Goal: Transaction & Acquisition: Purchase product/service

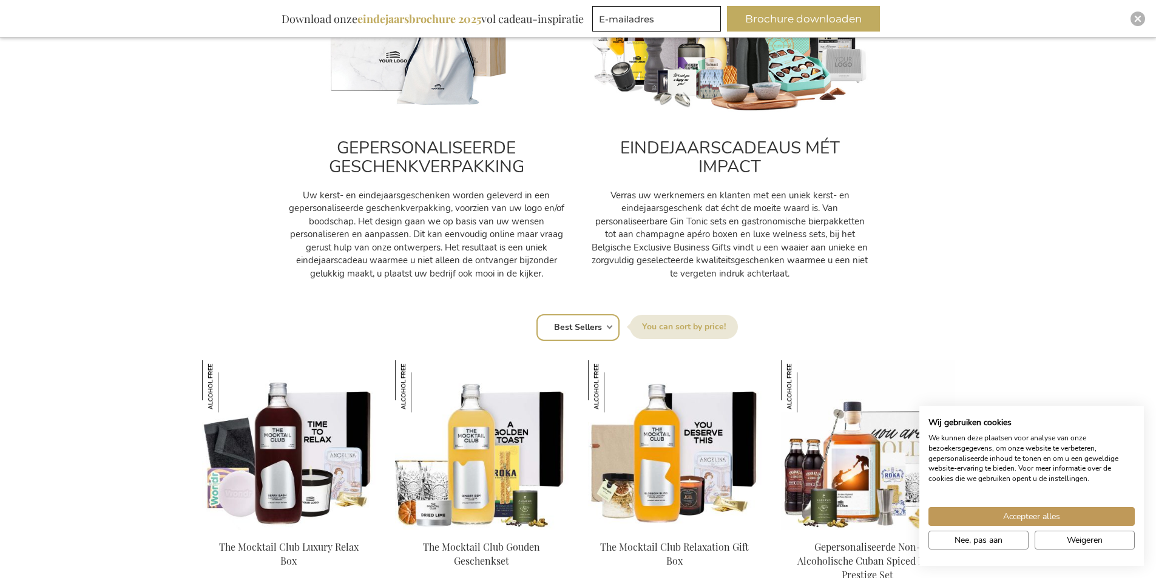
scroll to position [591, 0]
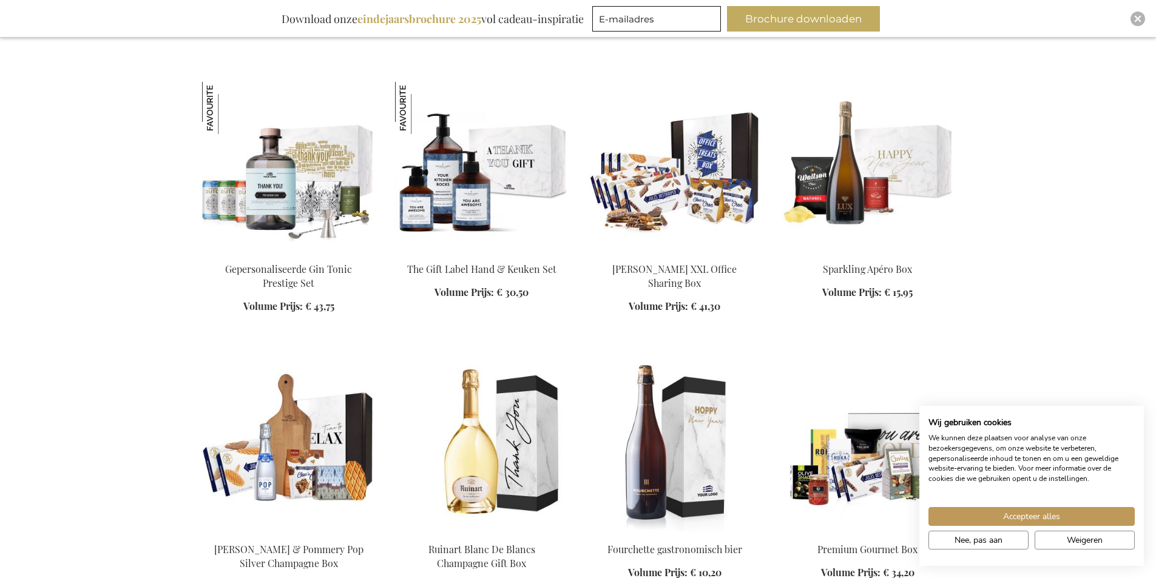
scroll to position [2017, 0]
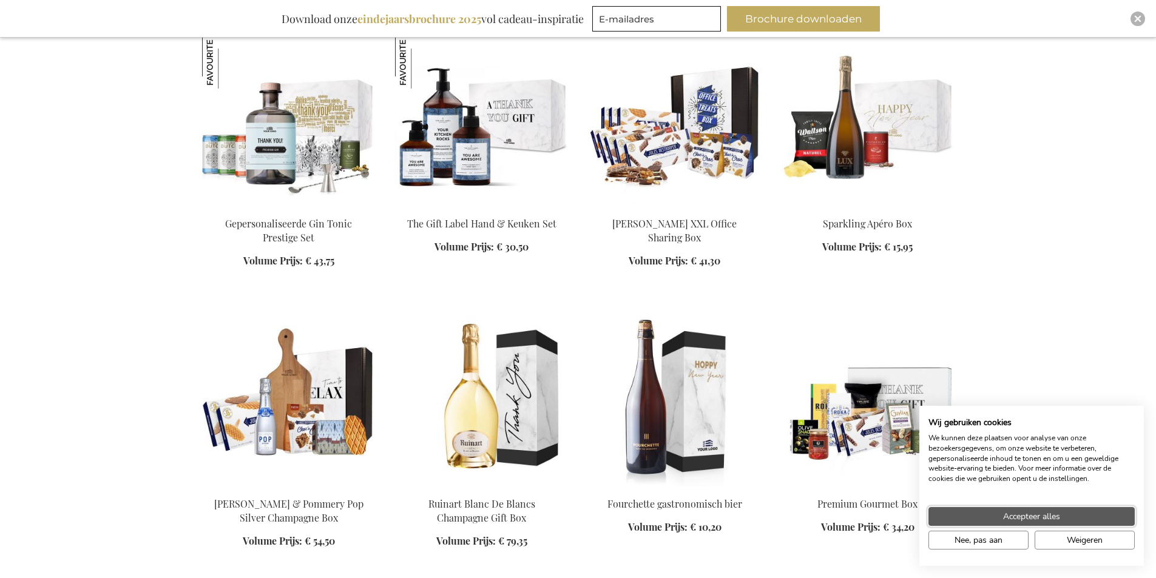
click at [1084, 524] on button "Accepteer alles" at bounding box center [1031, 516] width 206 height 19
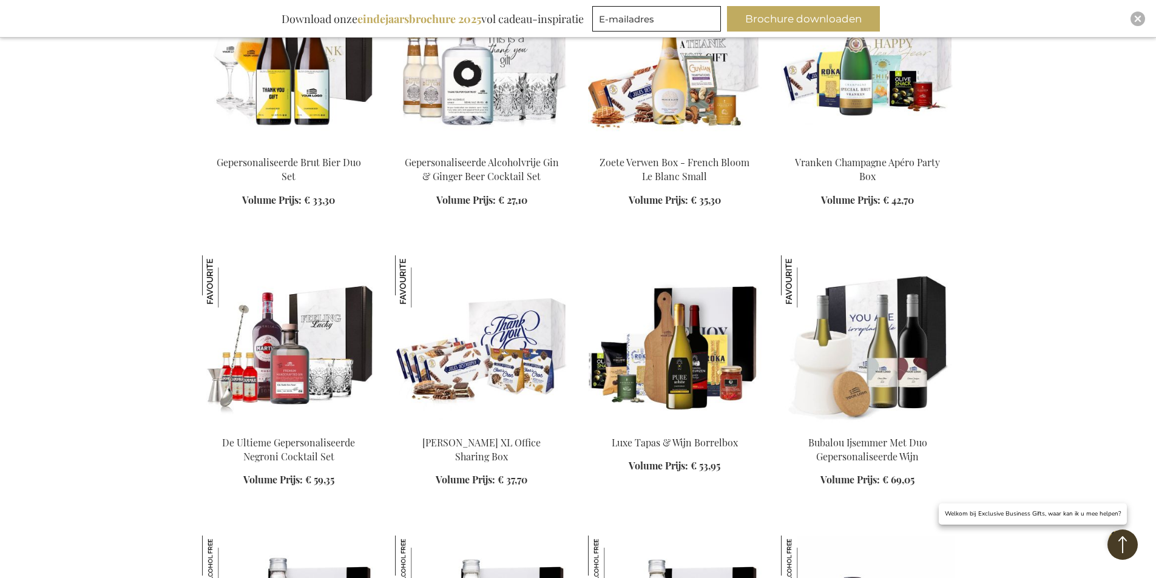
scroll to position [3230, 0]
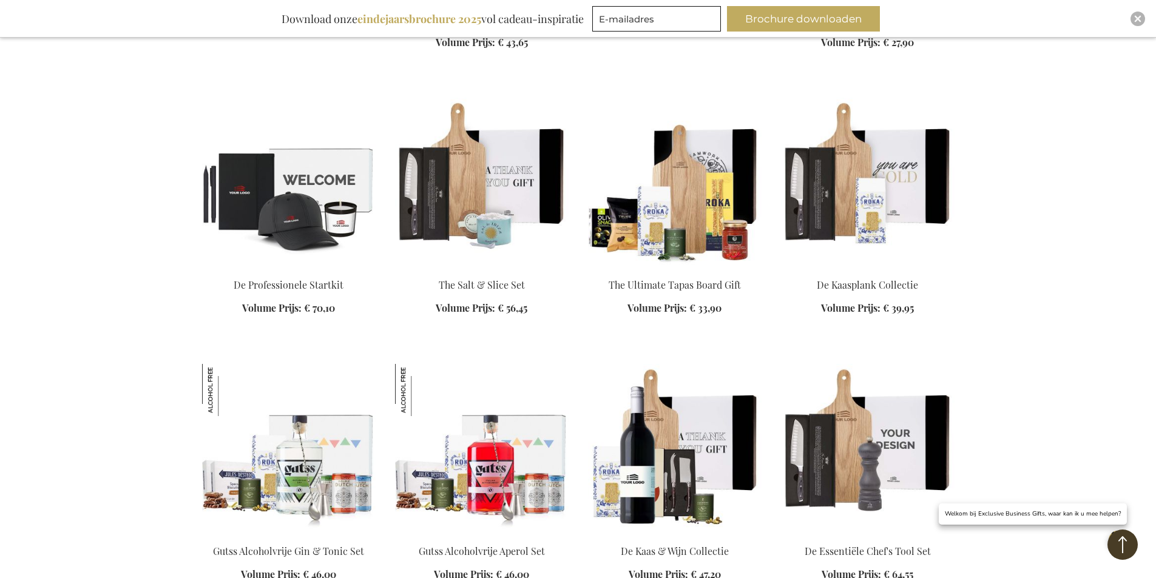
scroll to position [5050, 0]
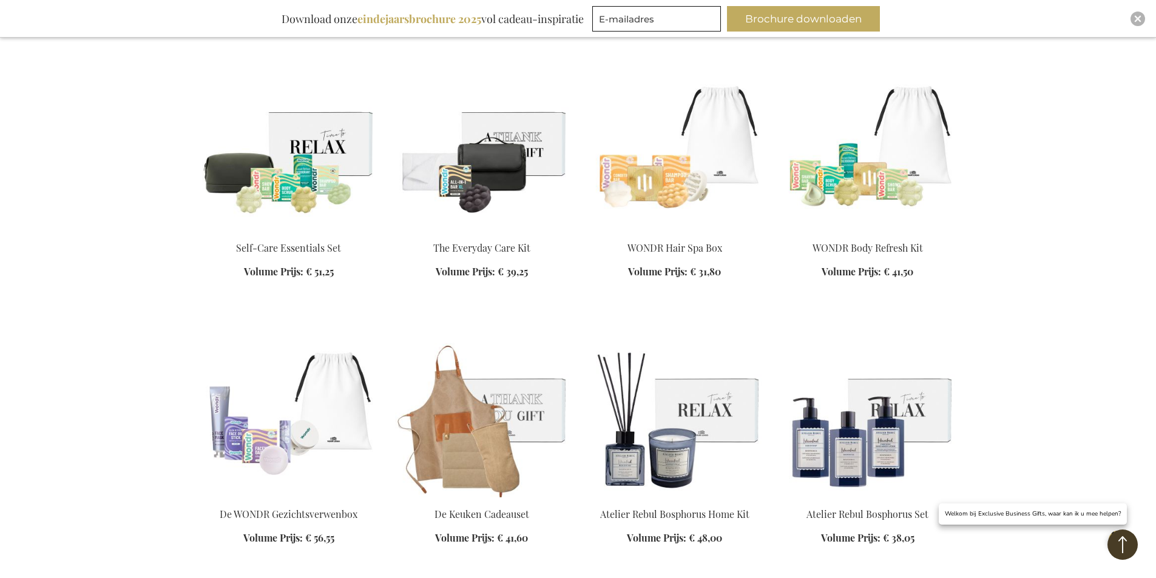
scroll to position [5930, 0]
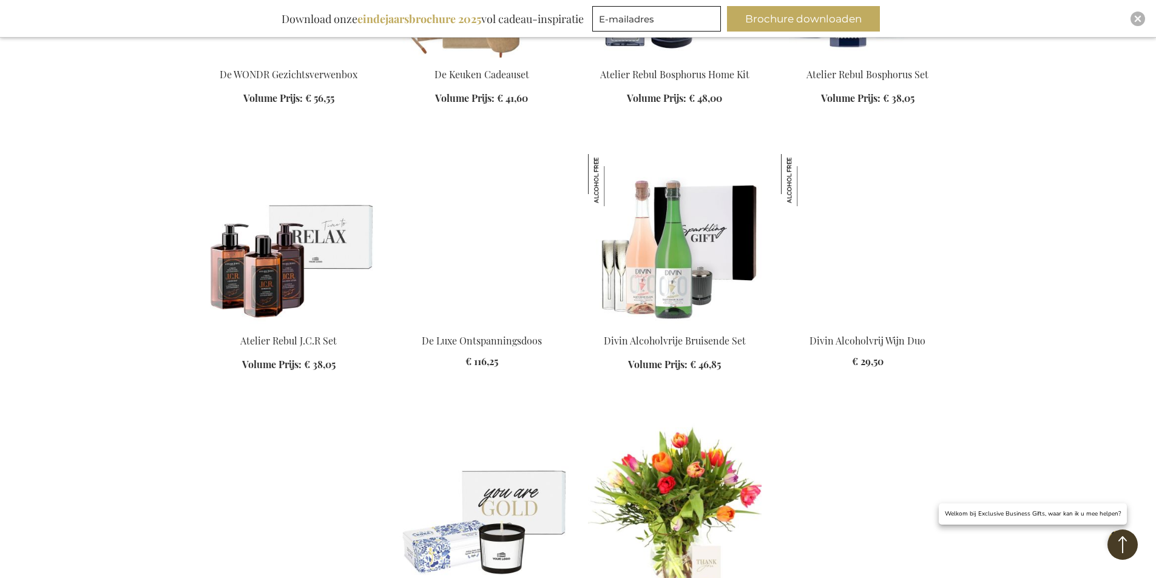
scroll to position [6612, 0]
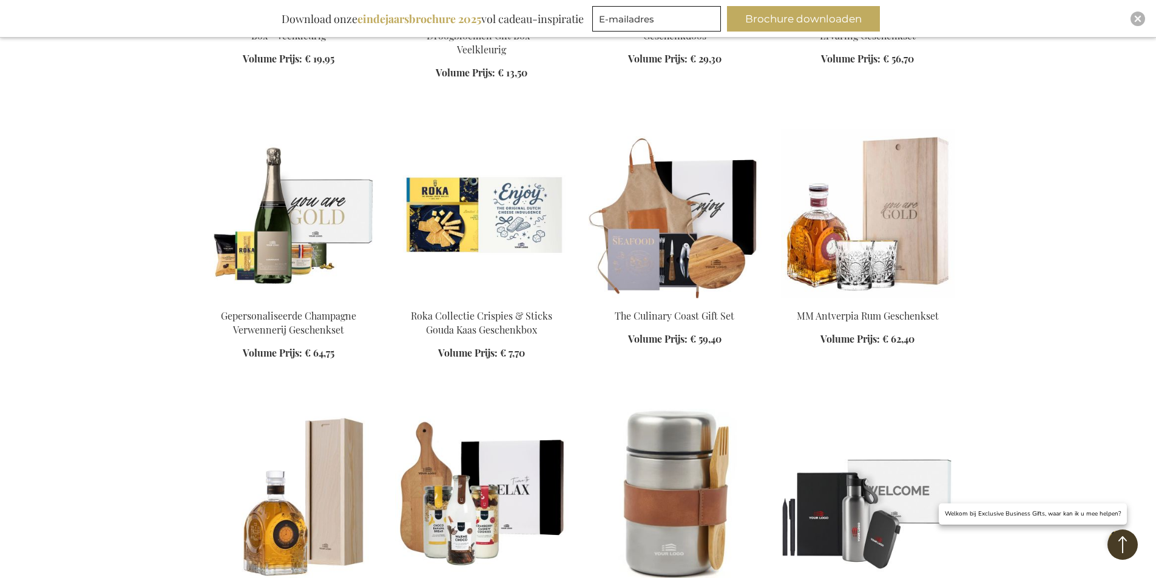
scroll to position [7583, 0]
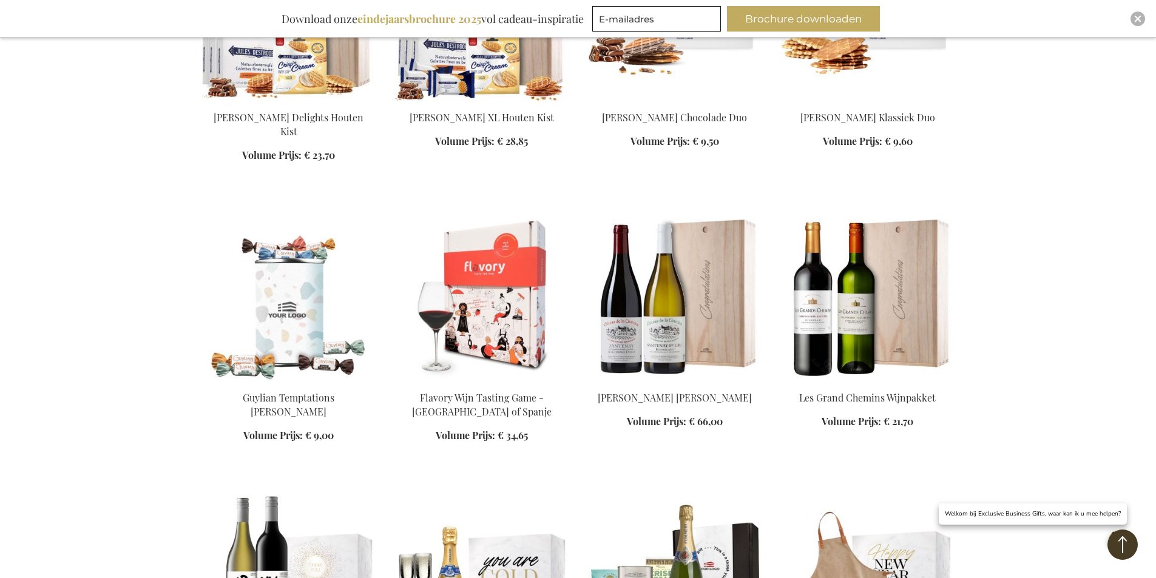
scroll to position [7977, 0]
